Goal: Transaction & Acquisition: Purchase product/service

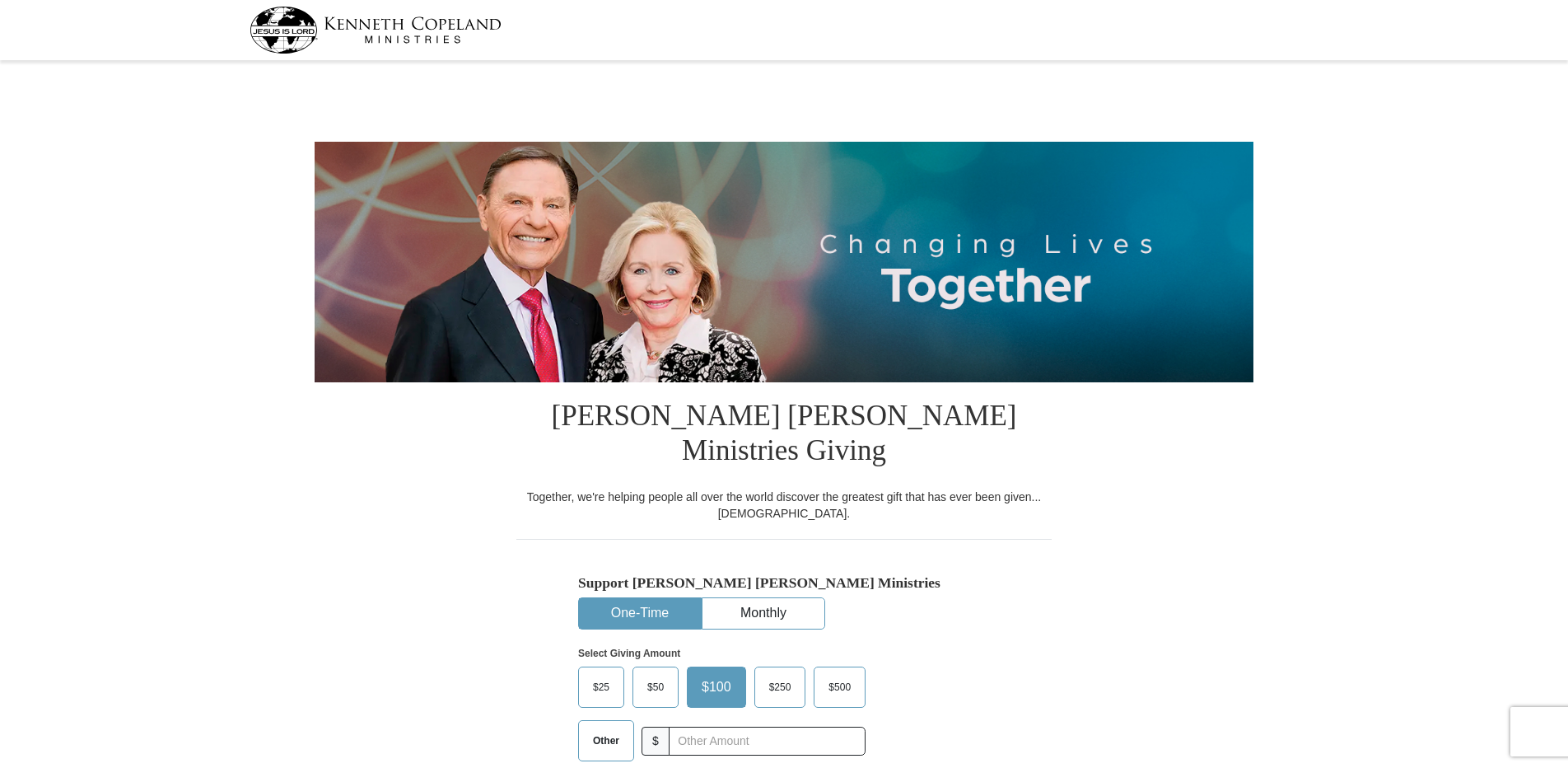
select select "SC"
click at [659, 674] on span "$50" at bounding box center [655, 686] width 33 height 25
click at [0, 0] on input "$50" at bounding box center [0, 0] width 0 height 0
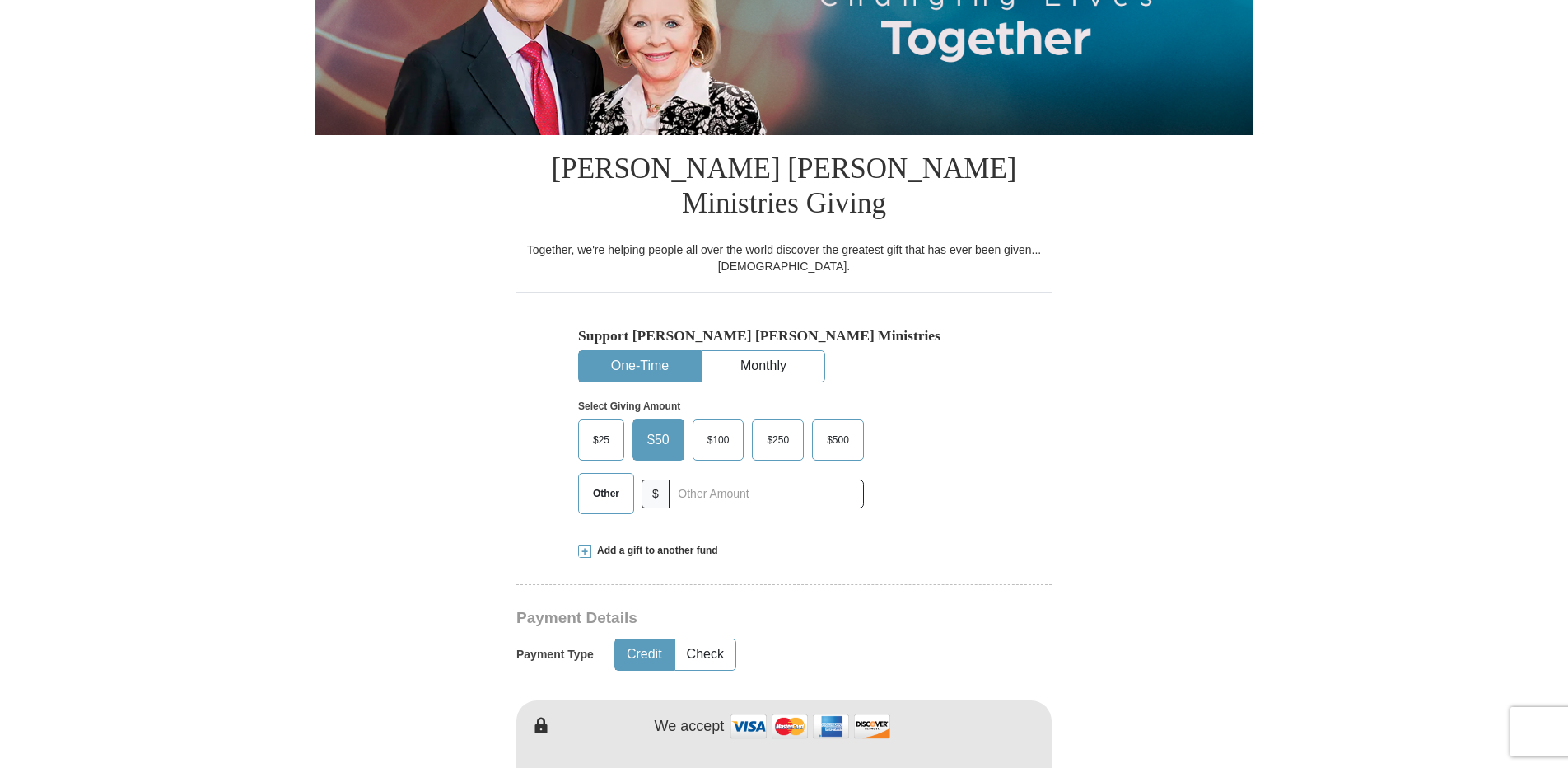
scroll to position [329, 0]
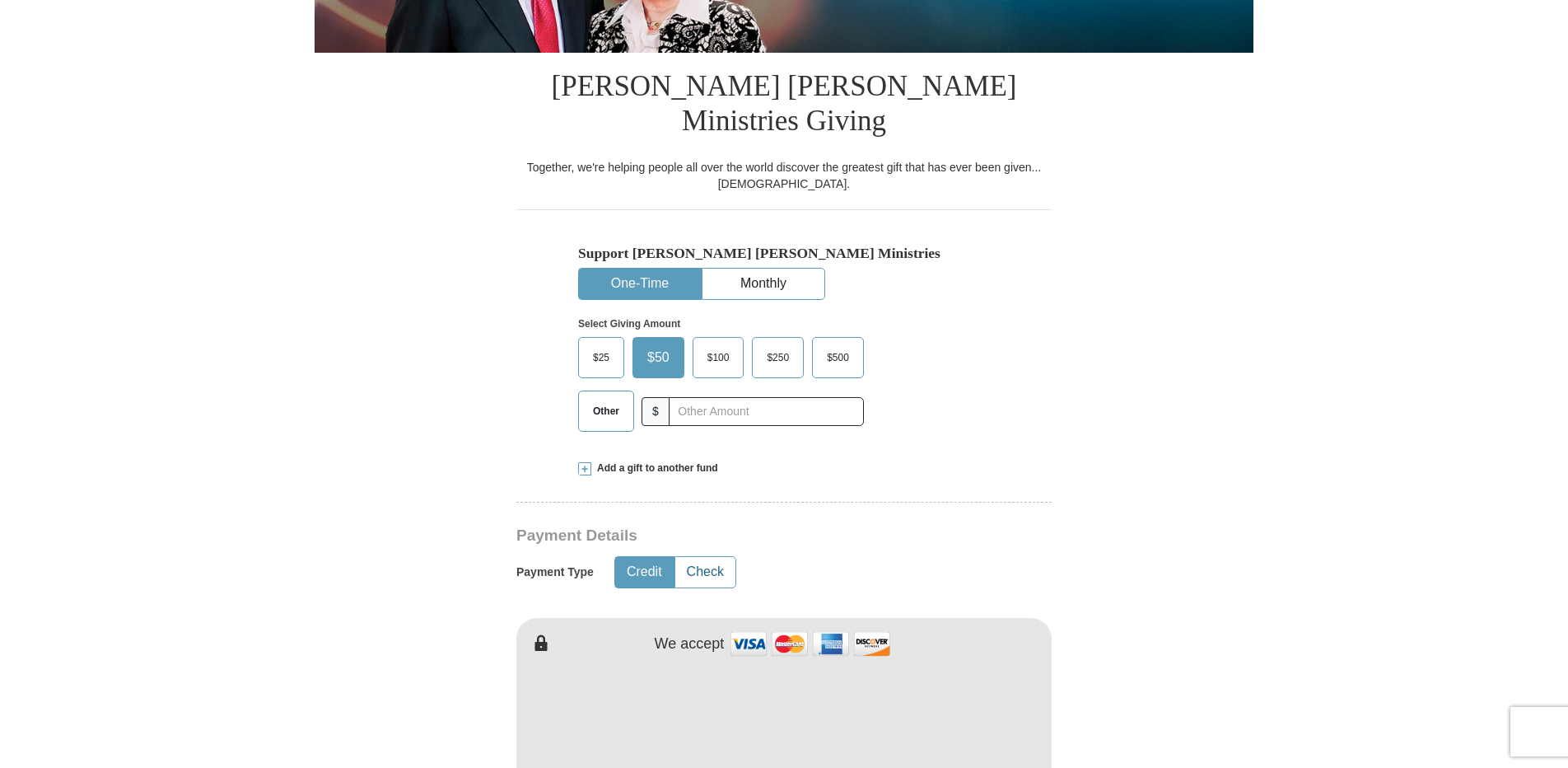
click at [712, 557] on button "Check" at bounding box center [705, 572] width 60 height 31
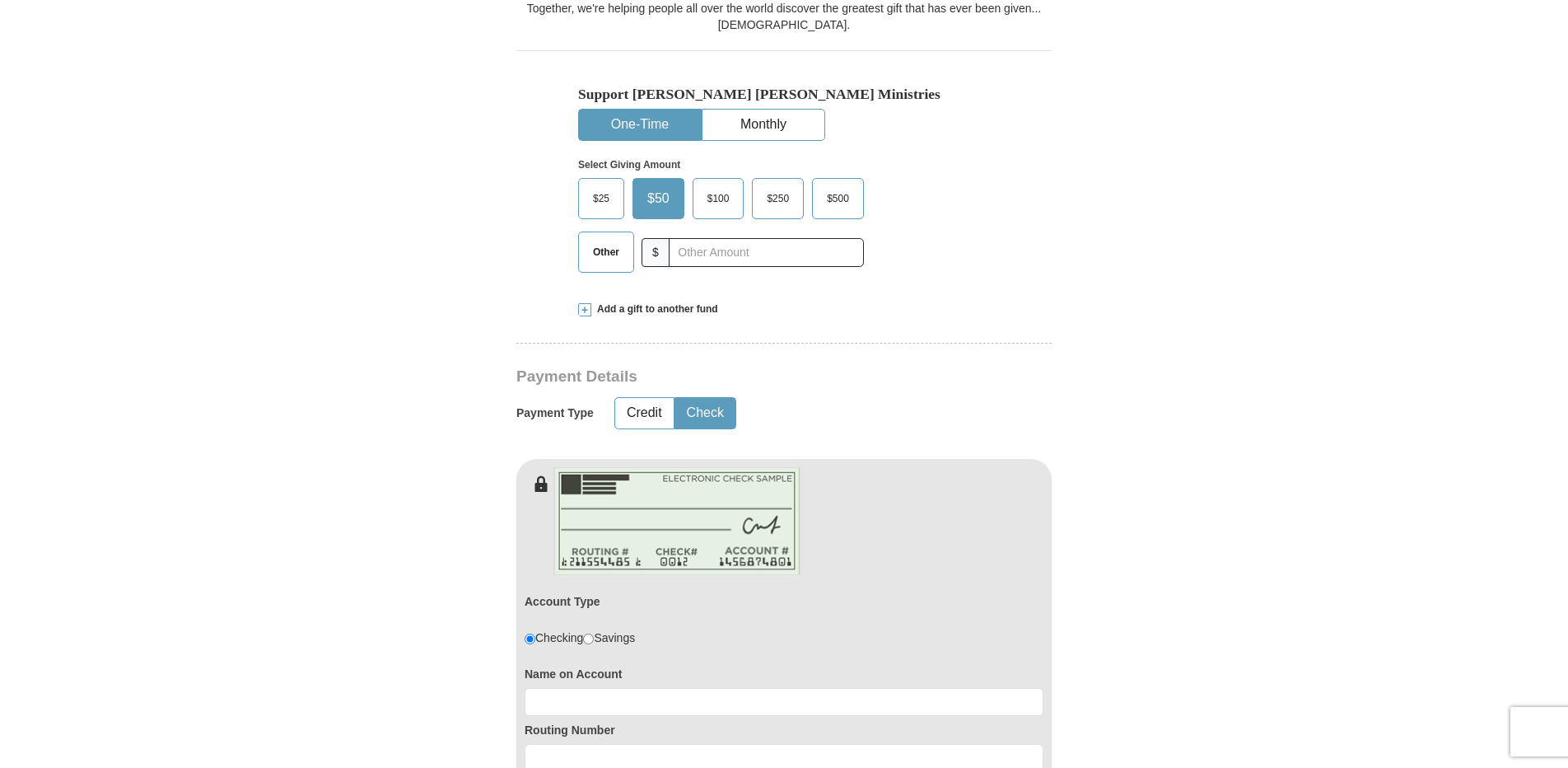
scroll to position [495, 0]
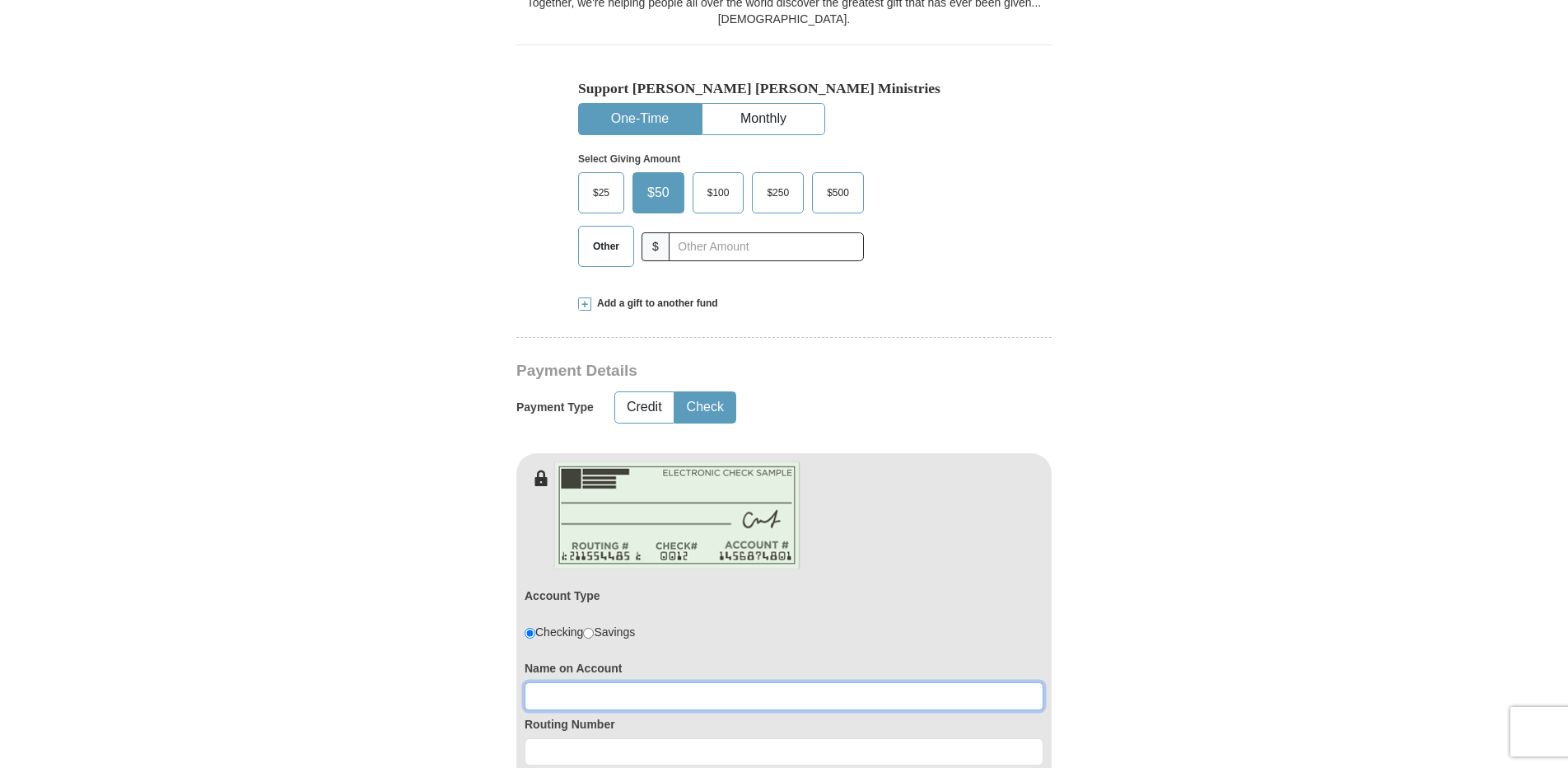
click at [566, 682] on input at bounding box center [784, 696] width 518 height 28
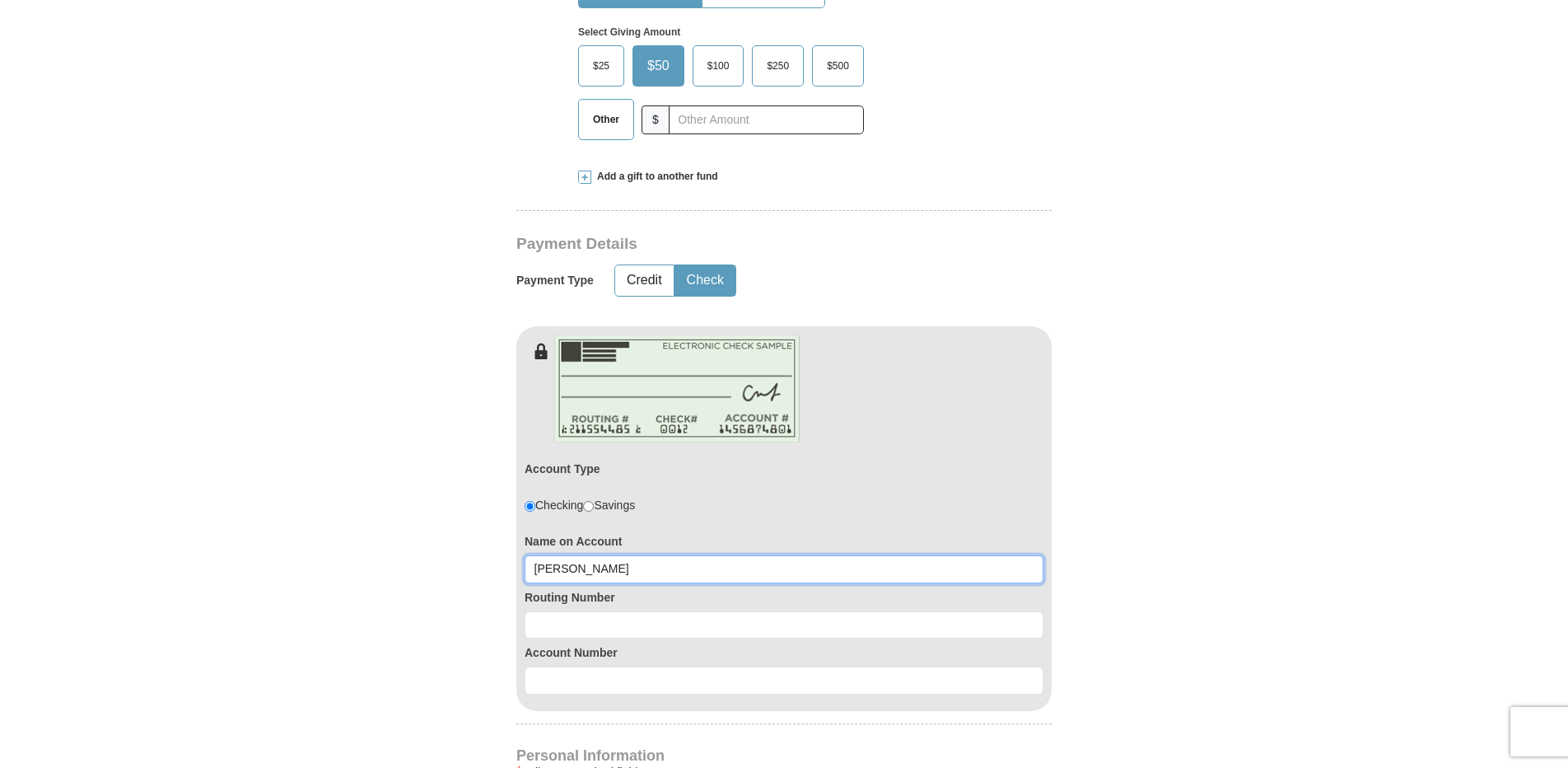
scroll to position [659, 0]
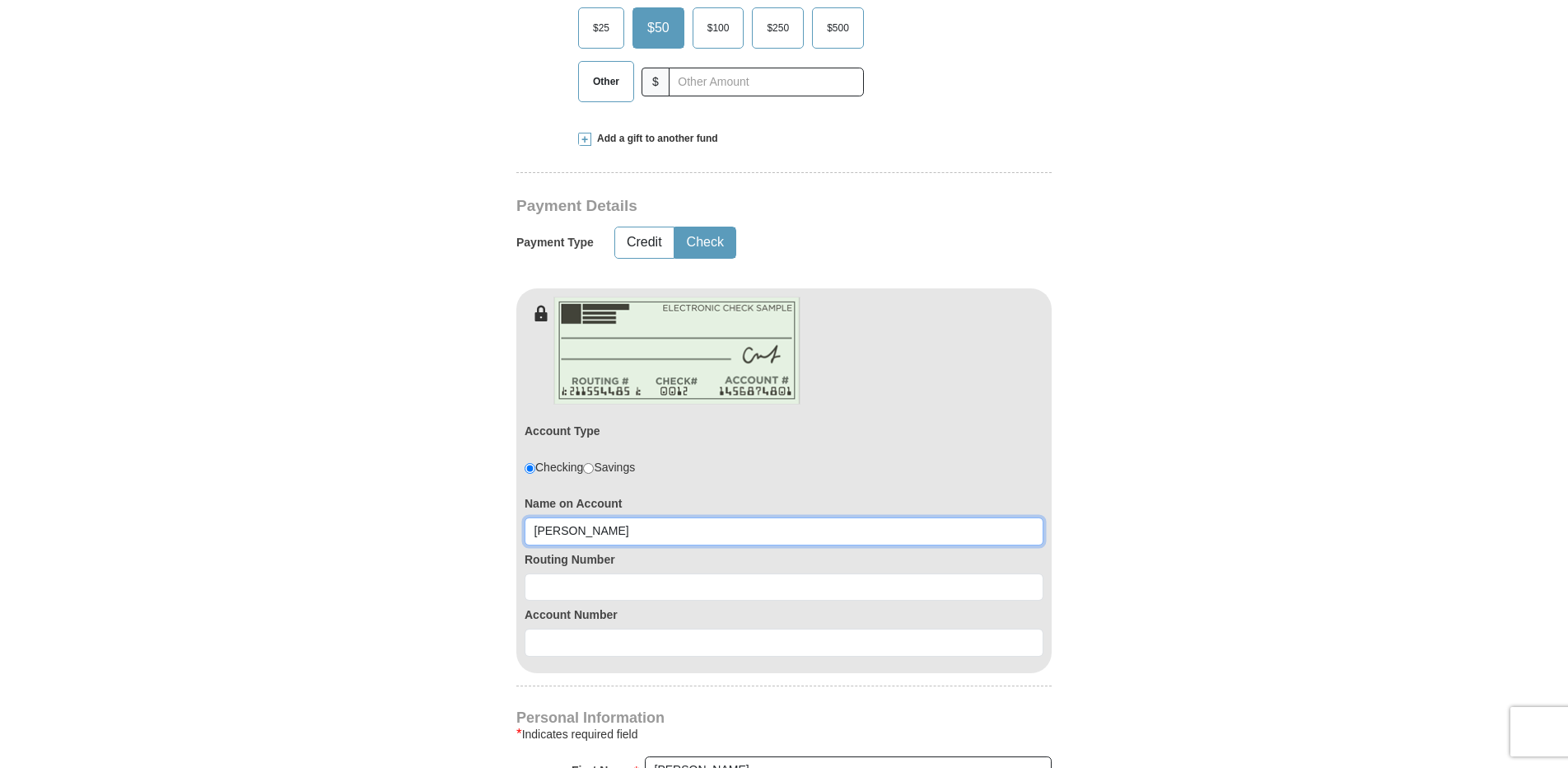
type input "[PERSON_NAME]"
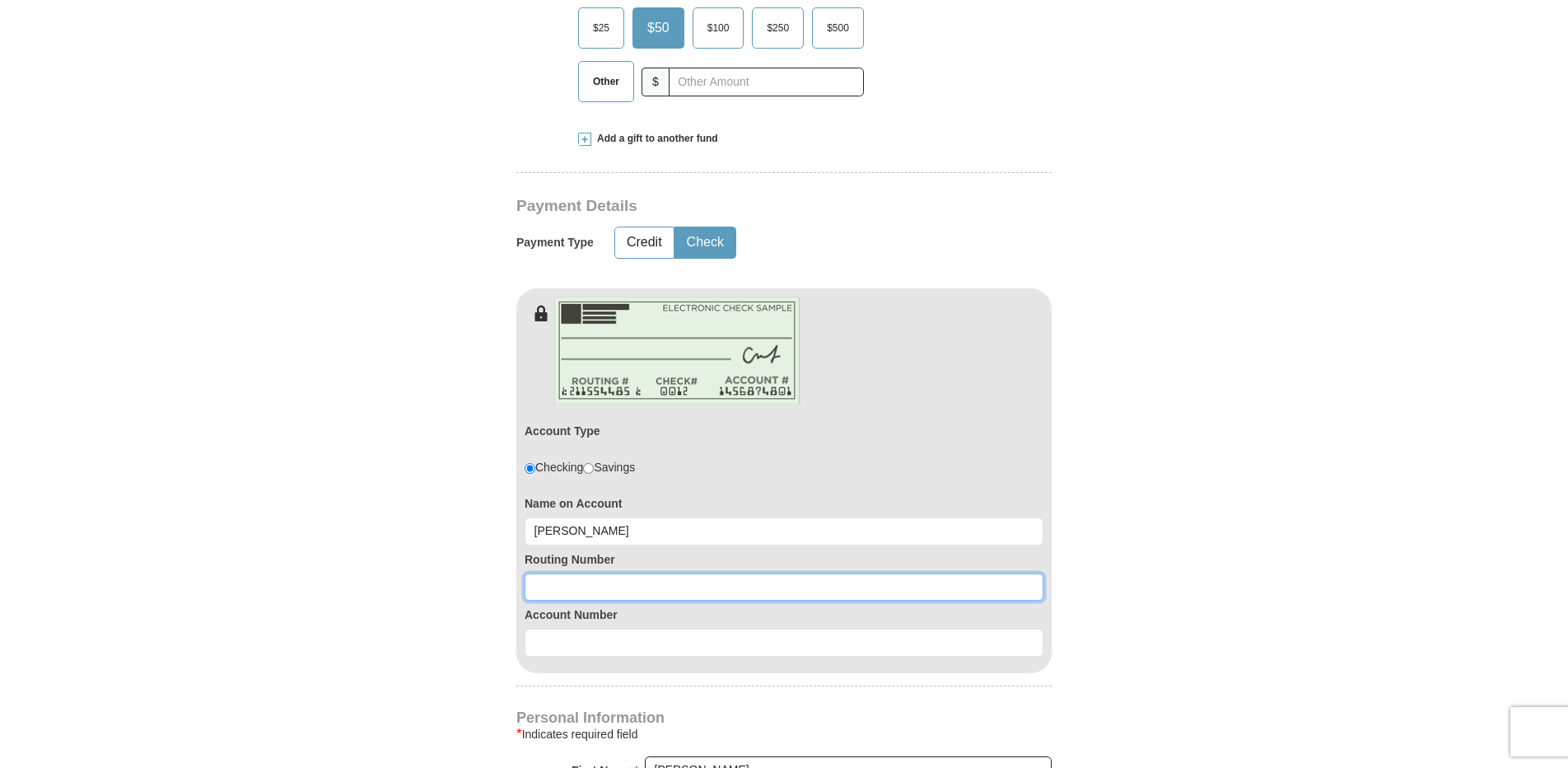
click at [583, 574] on input at bounding box center [784, 587] width 518 height 28
type input "053101121"
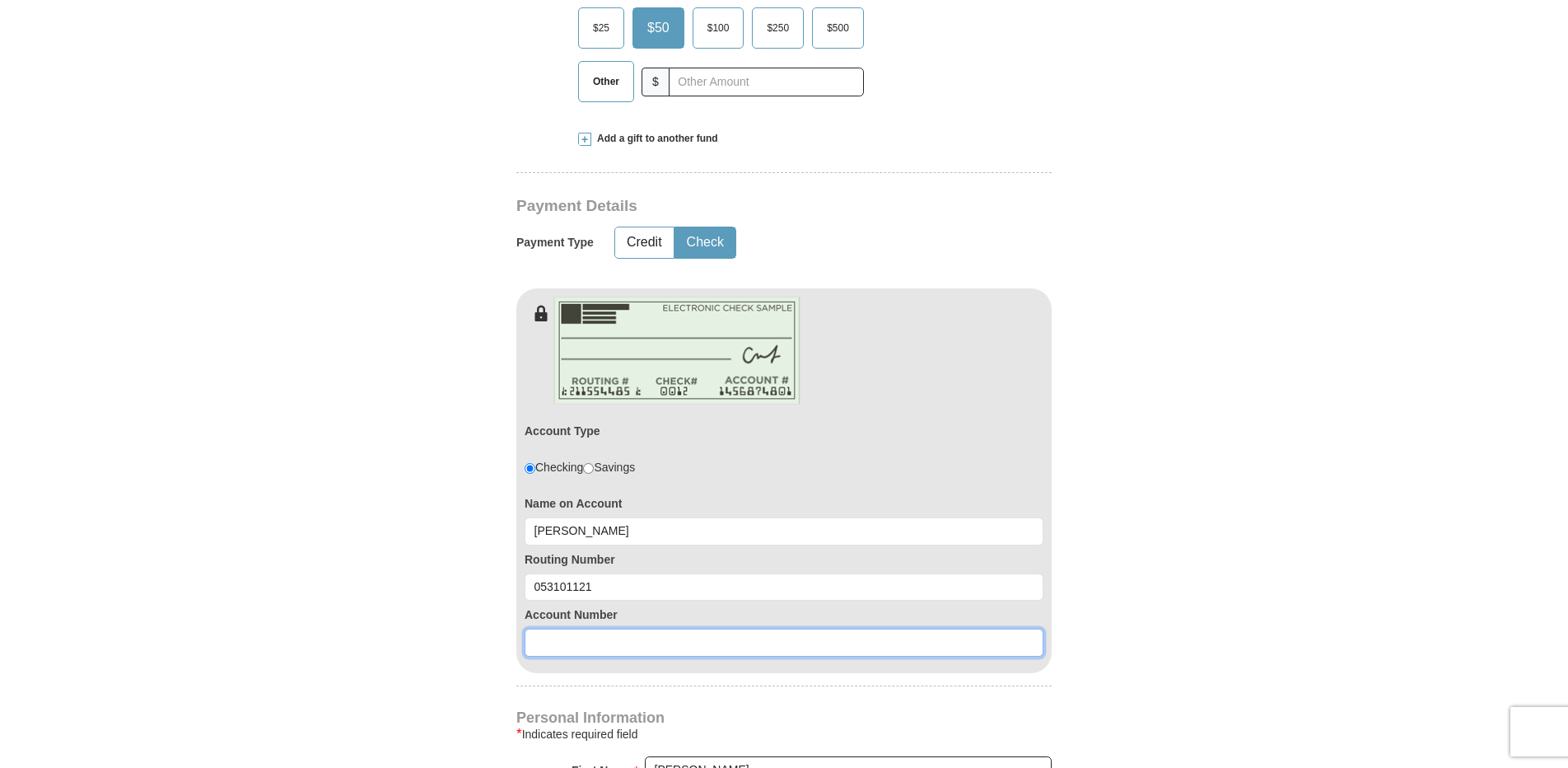
click at [571, 628] on input at bounding box center [784, 642] width 518 height 28
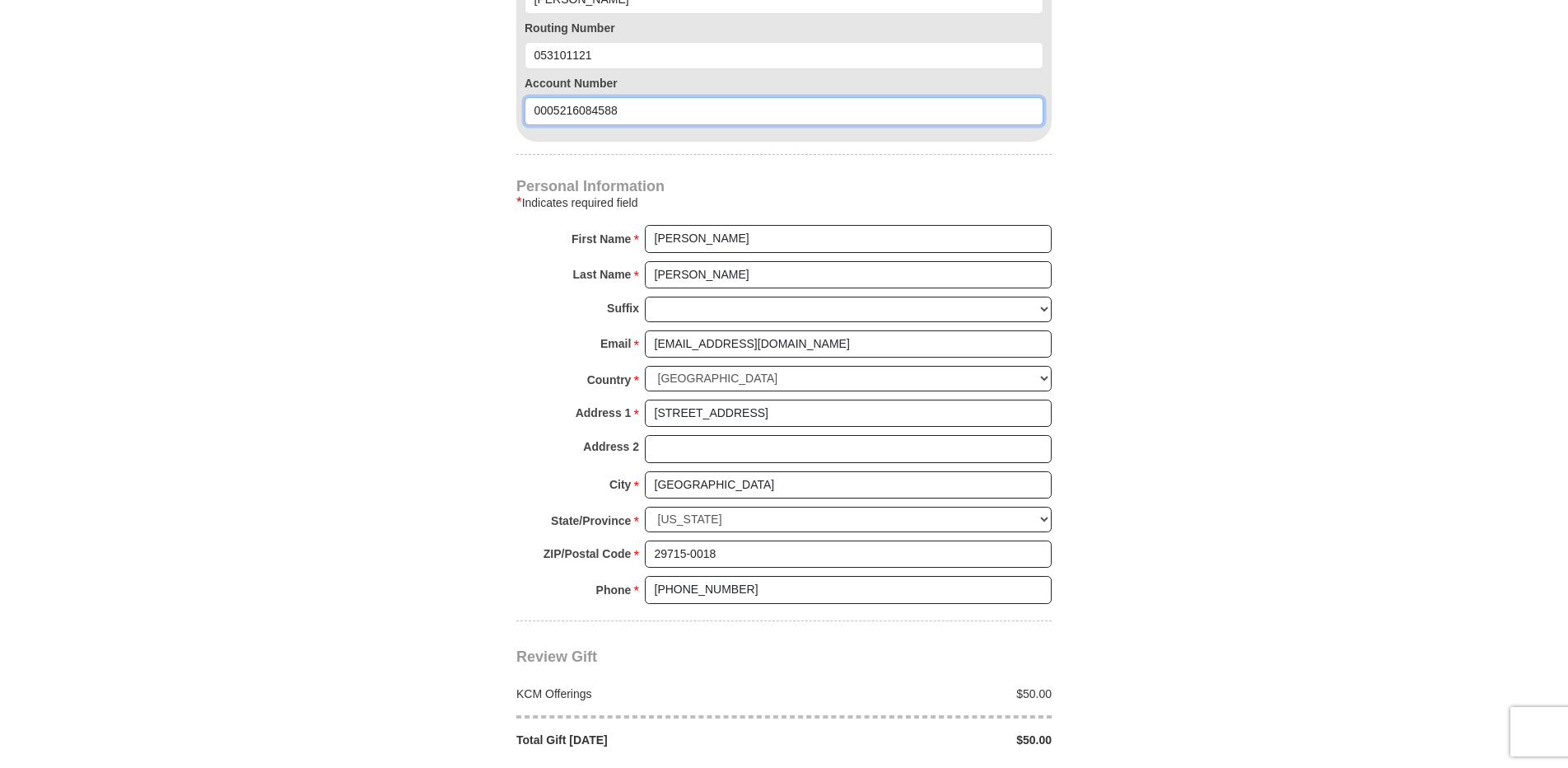
scroll to position [1236, 0]
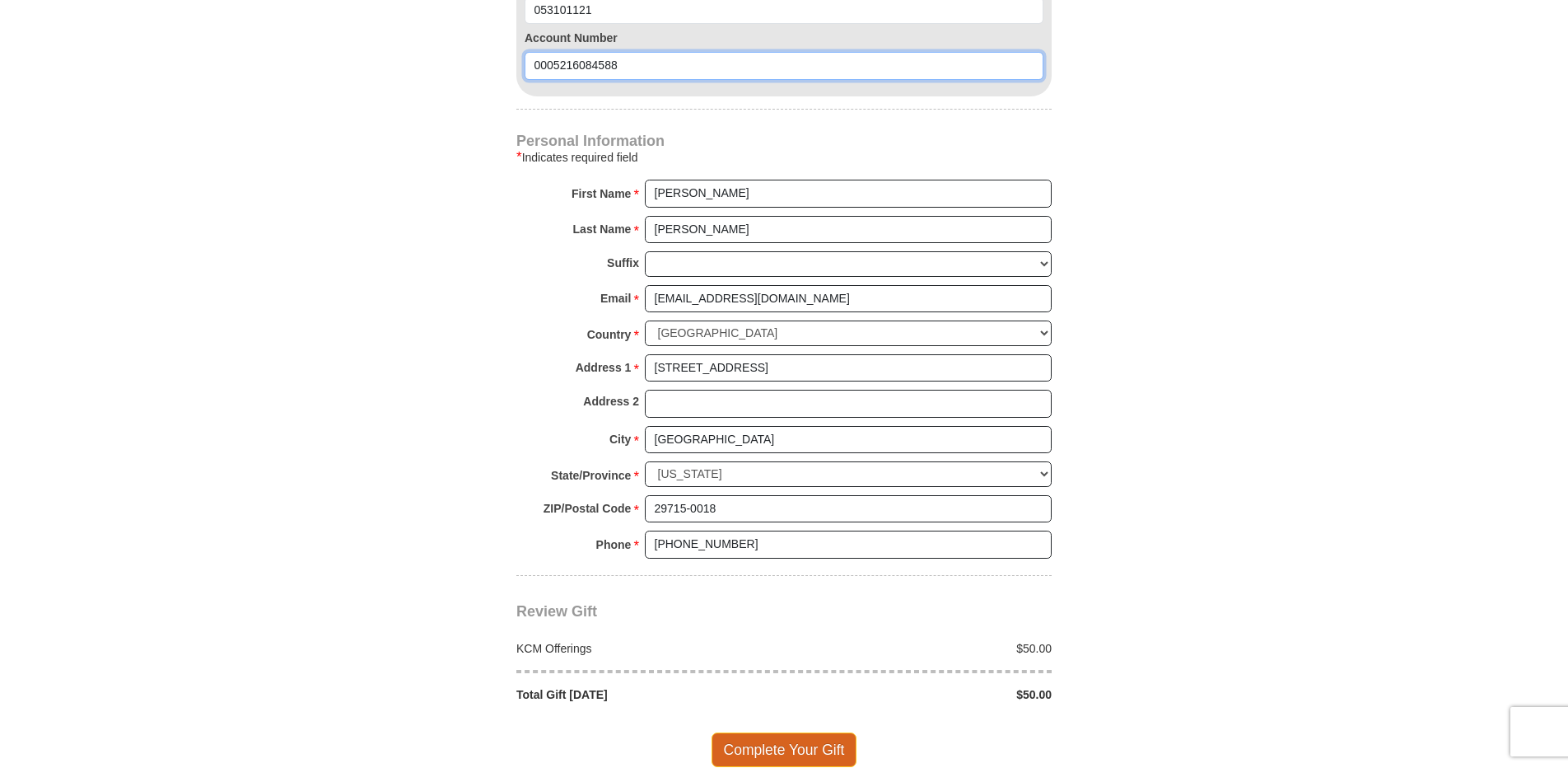
type input "0005216084588"
click at [762, 732] on span "Complete Your Gift" at bounding box center [784, 749] width 146 height 35
